Goal: Task Accomplishment & Management: Use online tool/utility

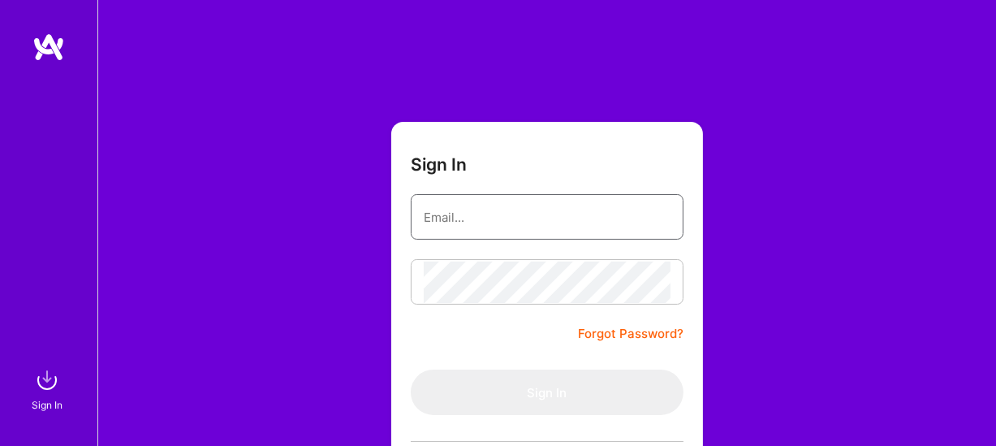
click at [502, 226] on input "email" at bounding box center [547, 216] width 247 height 41
type input "[EMAIL_ADDRESS][DOMAIN_NAME]"
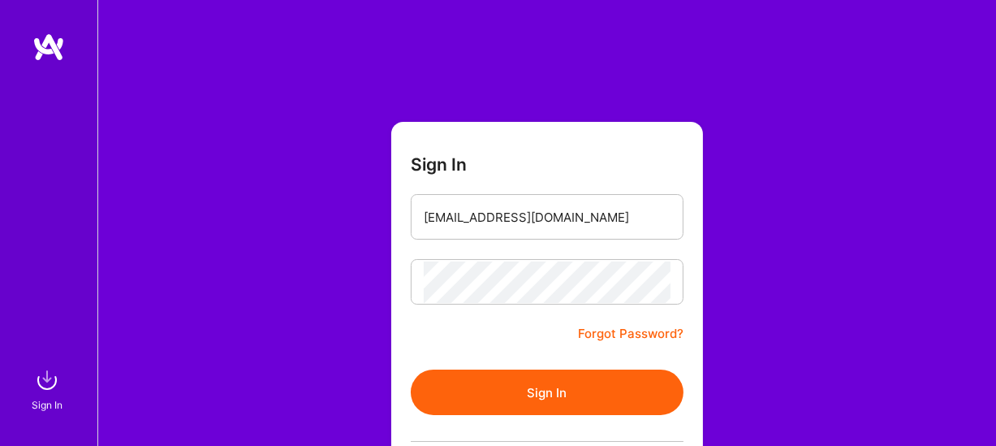
click at [544, 397] on button "Sign In" at bounding box center [547, 391] width 273 height 45
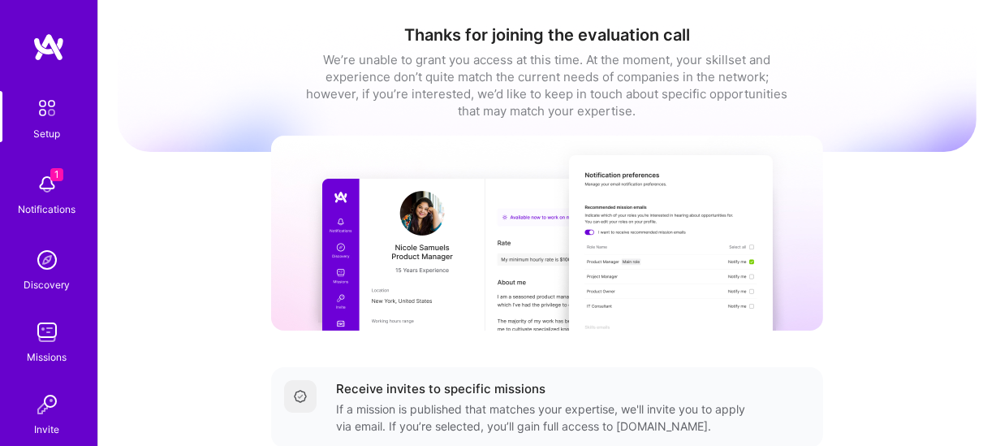
click at [42, 178] on img at bounding box center [47, 184] width 32 height 32
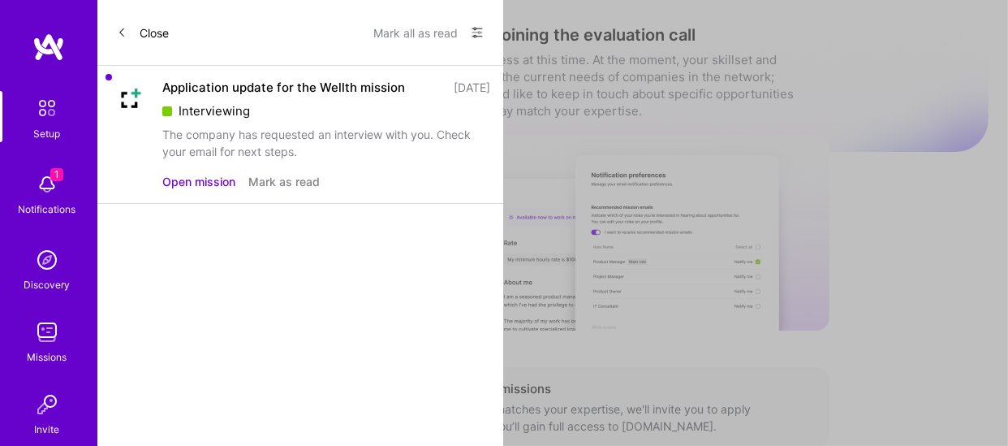
click at [187, 180] on button "Open mission" at bounding box center [198, 181] width 73 height 17
